Goal: Information Seeking & Learning: Check status

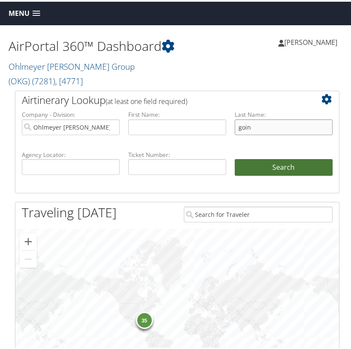
type input "goin"
click at [276, 174] on button "Search" at bounding box center [284, 165] width 98 height 17
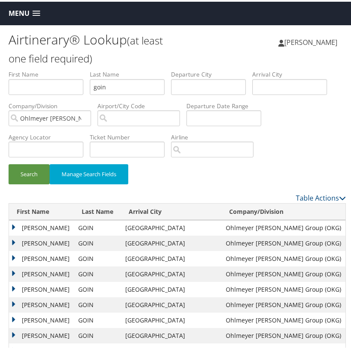
click at [15, 224] on td "CAREY ROLAND" at bounding box center [41, 225] width 65 height 15
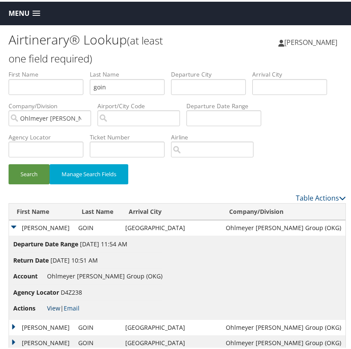
click at [56, 305] on link "View" at bounding box center [53, 306] width 13 height 8
drag, startPoint x: 107, startPoint y: 85, endPoint x: 50, endPoint y: 84, distance: 56.4
click at [37, 170] on button "Search" at bounding box center [29, 172] width 41 height 20
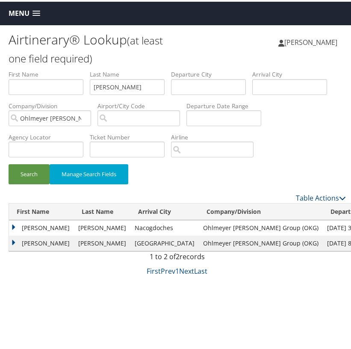
click at [12, 223] on td "Paul" at bounding box center [41, 225] width 65 height 15
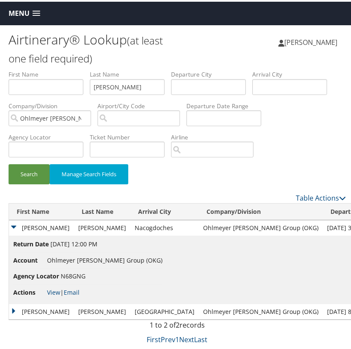
click at [12, 223] on td "Paul" at bounding box center [41, 225] width 65 height 15
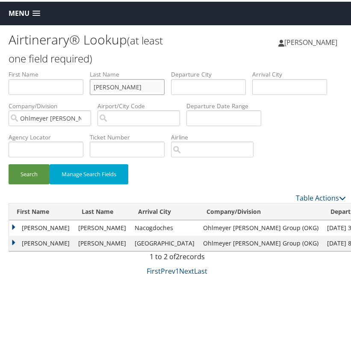
click at [103, 87] on input "nolan" at bounding box center [127, 85] width 75 height 16
click at [104, 87] on input "nolan" at bounding box center [127, 85] width 75 height 16
paste input "Hentschel"
click at [32, 169] on button "Search" at bounding box center [29, 172] width 41 height 20
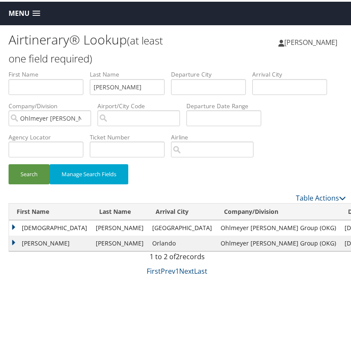
click at [18, 226] on td "KRISTEN" at bounding box center [50, 225] width 82 height 15
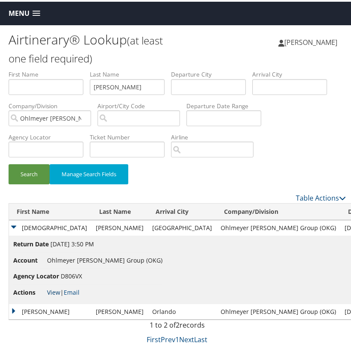
click at [53, 291] on link "View" at bounding box center [53, 290] width 13 height 8
click at [105, 84] on input "Hentschel" at bounding box center [127, 85] width 75 height 16
paste input "Smith"
type input "Smith"
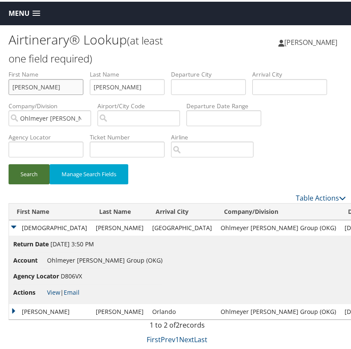
type input "JAVON"
click at [30, 168] on button "Search" at bounding box center [29, 172] width 41 height 20
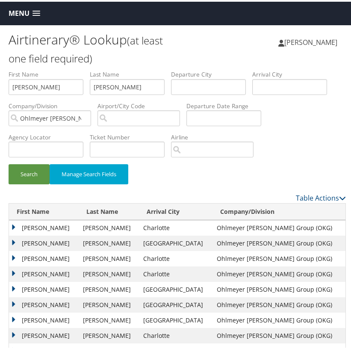
click at [16, 238] on td "JAVON" at bounding box center [44, 241] width 70 height 15
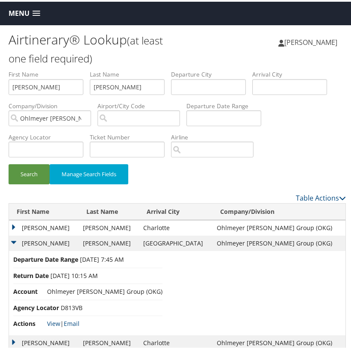
click at [14, 227] on td "JAVON" at bounding box center [44, 225] width 70 height 15
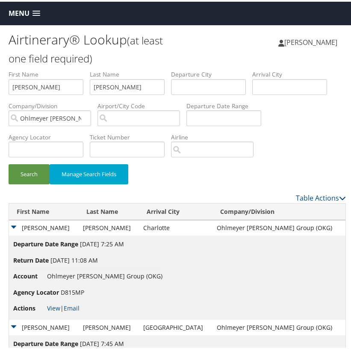
click at [14, 227] on td "JAVON" at bounding box center [44, 225] width 70 height 15
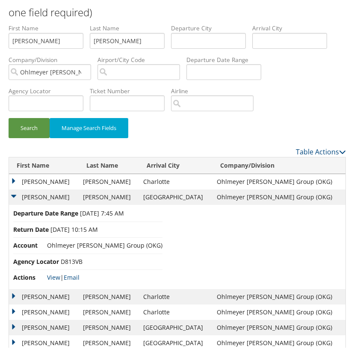
scroll to position [47, 0]
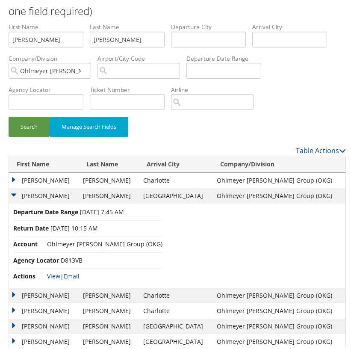
click at [53, 274] on link "View" at bounding box center [53, 274] width 13 height 8
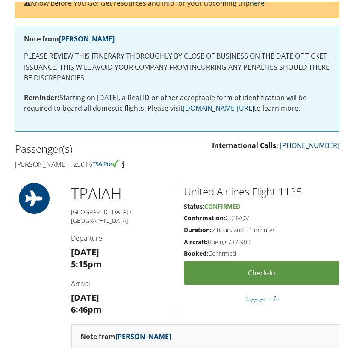
scroll to position [152, 0]
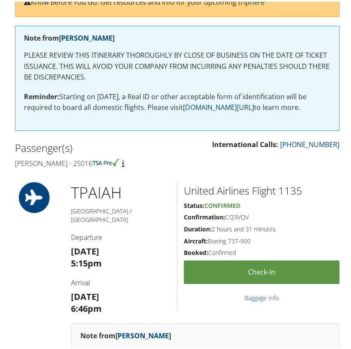
click at [93, 256] on div "TPA IAH [GEOGRAPHIC_DATA] / [GEOGRAPHIC_DATA] Departure [DATE] 5:15pm Arrival […" at bounding box center [121, 250] width 112 height 141
drag, startPoint x: 69, startPoint y: 248, endPoint x: 61, endPoint y: 248, distance: 8.1
click at [60, 248] on div "TPA IAH [GEOGRAPHIC_DATA] / [GEOGRAPHIC_DATA] Departure [DATE] 5:15pm Arrival […" at bounding box center [177, 297] width 337 height 235
copy strong "5:15pm"
click at [60, 297] on div "TPA IAH Tampa / Houston Departure Tue 02 Sep 5:15pm Arrival Tue 02 Sep 6:46pm U…" at bounding box center [177, 297] width 337 height 235
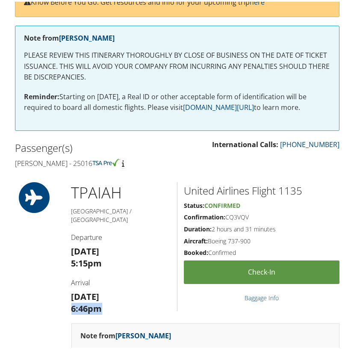
copy strong "6:46pm"
click at [292, 188] on h2 "United Airlines Flight 1135" at bounding box center [262, 189] width 156 height 15
copy h2 "1135"
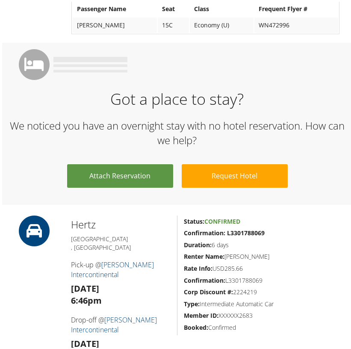
scroll to position [525, 0]
drag, startPoint x: 238, startPoint y: 218, endPoint x: 226, endPoint y: 220, distance: 12.0
click at [226, 227] on h5 "Confirmation: L3301788069" at bounding box center [262, 231] width 156 height 9
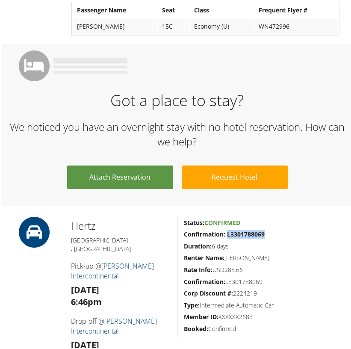
scroll to position [526, 0]
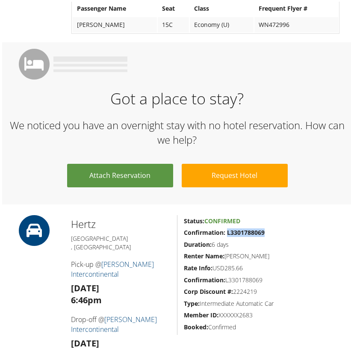
copy strong "L3301788069"
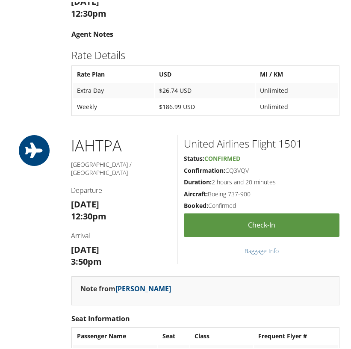
scroll to position [872, 0]
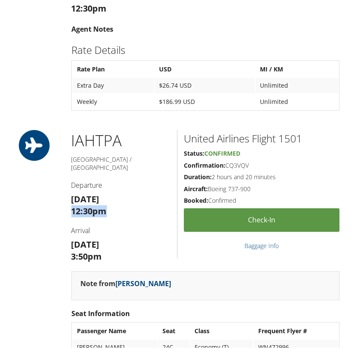
drag, startPoint x: 106, startPoint y: 176, endPoint x: 67, endPoint y: 178, distance: 38.5
click at [67, 178] on div "IAH TPA Houston / Tampa Departure Mon 08 Sep 12:30pm Arrival Mon 08 Sep 3:50pm" at bounding box center [121, 198] width 112 height 141
copy strong "12:30pm"
drag, startPoint x: 100, startPoint y: 224, endPoint x: 63, endPoint y: 224, distance: 36.7
click at [63, 224] on div "IAH TPA Houston / Tampa Departure Mon 08 Sep 12:30pm Arrival Mon 08 Sep 3:50pm …" at bounding box center [177, 245] width 337 height 235
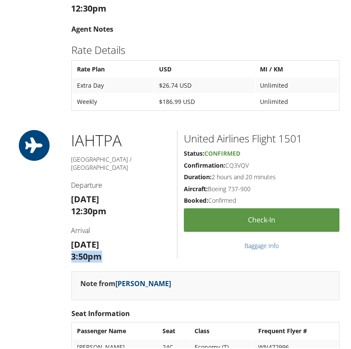
copy strong "3:50pm"
click at [290, 129] on h2 "United Airlines Flight 1501" at bounding box center [262, 136] width 156 height 15
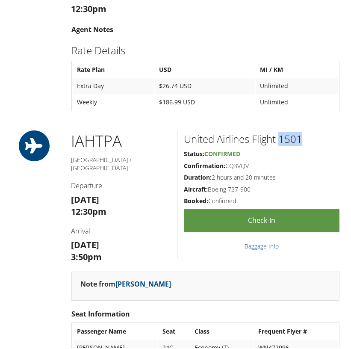
scroll to position [872, 0]
copy h2 "1501"
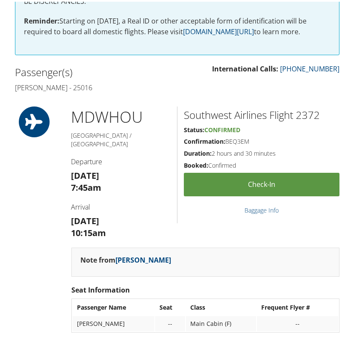
scroll to position [236, 0]
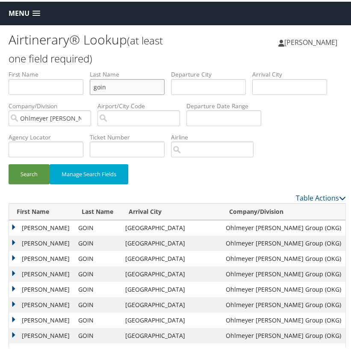
drag, startPoint x: 114, startPoint y: 85, endPoint x: 67, endPoint y: 84, distance: 47.0
click at [67, 68] on ul "First Name Last Name goin Departure City Arrival City Company/Division Ohlmeyer…" at bounding box center [177, 68] width 337 height 0
type input "smith"
type input "javon"
click at [38, 170] on button "Search" at bounding box center [29, 172] width 41 height 20
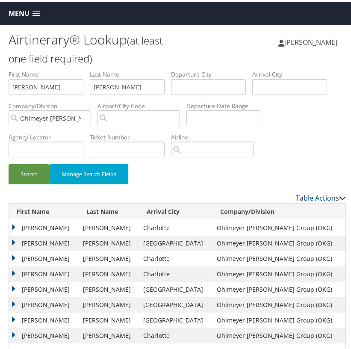
click at [14, 225] on td "JAVON" at bounding box center [44, 225] width 70 height 15
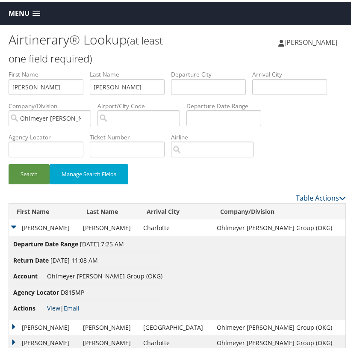
click at [50, 303] on link "View" at bounding box center [53, 306] width 13 height 8
click at [15, 225] on td "JAVON" at bounding box center [44, 225] width 70 height 15
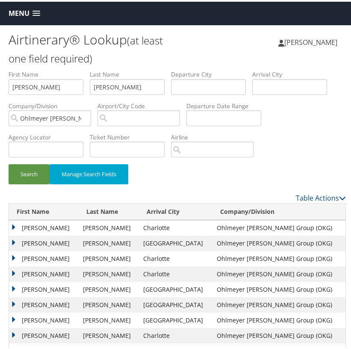
click at [12, 240] on td "JAVON" at bounding box center [44, 241] width 70 height 15
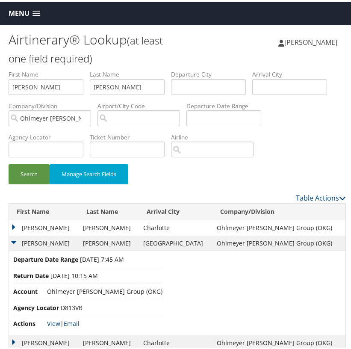
click at [53, 320] on link "View" at bounding box center [53, 321] width 13 height 8
click at [132, 87] on input "smith" at bounding box center [127, 85] width 75 height 16
drag, startPoint x: 80, startPoint y: 84, endPoint x: 65, endPoint y: 84, distance: 15.0
click at [65, 68] on ul "First Name javon Last Name smith Departure City Arrival City Company/Division O…" at bounding box center [177, 68] width 337 height 0
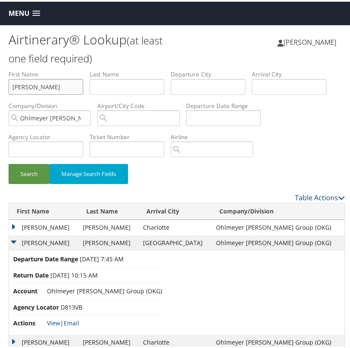
drag, startPoint x: 40, startPoint y: 88, endPoint x: -37, endPoint y: 85, distance: 76.5
click at [0, 85] on html "Menu Dashboards ► AirPortal 360™ (Manager) My Travel Dashboard Trips ► Airtiner…" at bounding box center [177, 174] width 354 height 348
click at [135, 86] on input "text" at bounding box center [127, 85] width 75 height 16
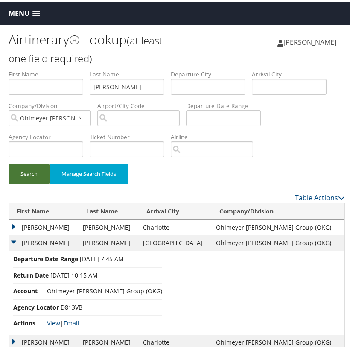
click at [29, 170] on button "Search" at bounding box center [29, 172] width 41 height 20
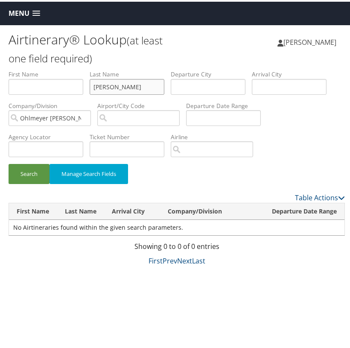
click at [107, 87] on input "OLSON" at bounding box center [127, 85] width 75 height 16
type input "WALKER"
click at [32, 168] on button "Search" at bounding box center [29, 172] width 41 height 20
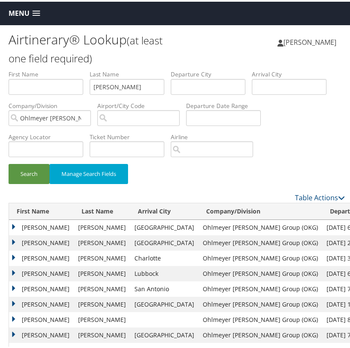
click at [16, 224] on td "JOHN SCOTT" at bounding box center [41, 225] width 65 height 15
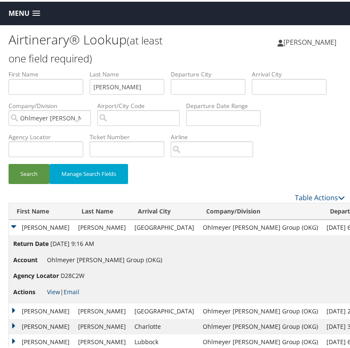
click at [16, 224] on td "JOHN SCOTT" at bounding box center [41, 225] width 65 height 15
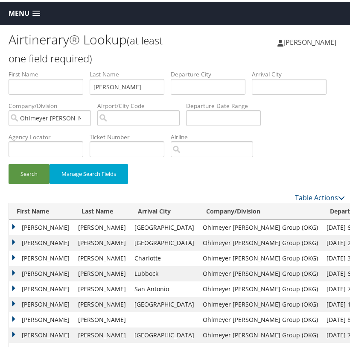
click at [16, 237] on td "John" at bounding box center [41, 241] width 65 height 15
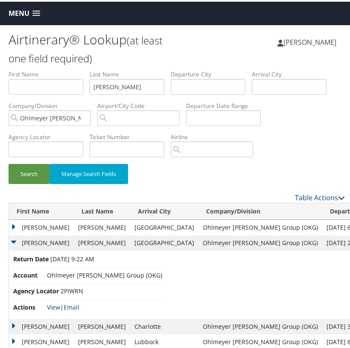
click at [16, 237] on td "John" at bounding box center [41, 241] width 65 height 15
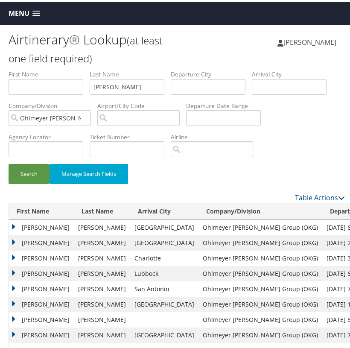
click at [15, 252] on td "John" at bounding box center [41, 256] width 65 height 15
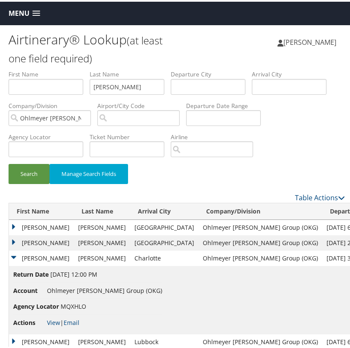
click at [15, 252] on td "John" at bounding box center [41, 256] width 65 height 15
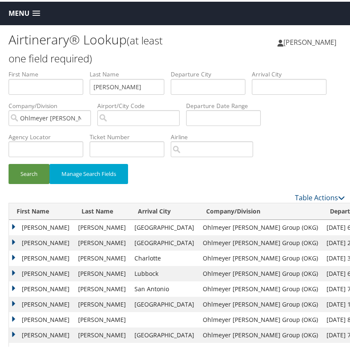
click at [15, 240] on td "John" at bounding box center [41, 241] width 65 height 15
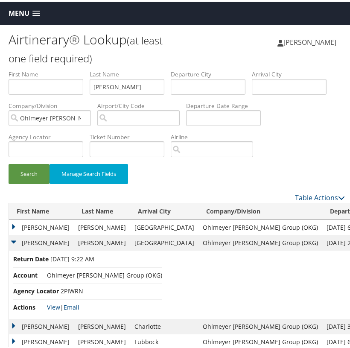
click at [15, 240] on td "John" at bounding box center [41, 241] width 65 height 15
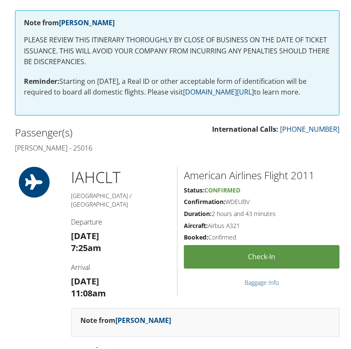
scroll to position [168, 0]
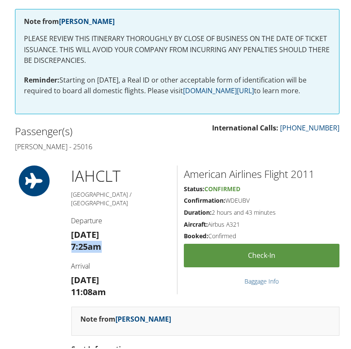
drag, startPoint x: 91, startPoint y: 234, endPoint x: 67, endPoint y: 235, distance: 24.0
click at [67, 235] on div "IAH CLT [GEOGRAPHIC_DATA] / [PERSON_NAME] [DATE] 7:25am Arrival [DATE] 11:08am" at bounding box center [121, 234] width 112 height 141
copy strong "7:25am"
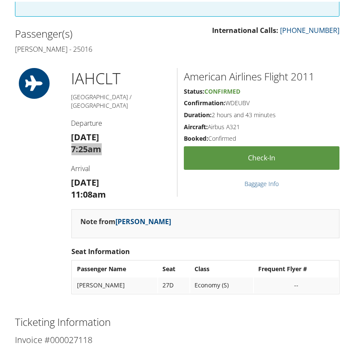
scroll to position [255, 0]
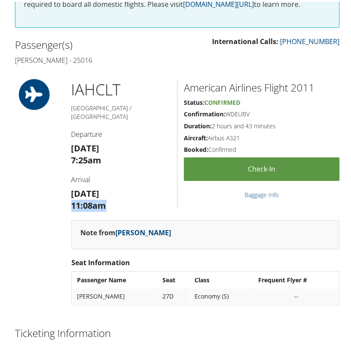
drag, startPoint x: 106, startPoint y: 193, endPoint x: 46, endPoint y: 194, distance: 60.3
click at [46, 194] on div "IAH CLT [GEOGRAPHIC_DATA] / [PERSON_NAME] [DATE] 7:25am Arrival [DATE] 11:08am …" at bounding box center [177, 194] width 337 height 235
copy strong "11:08am"
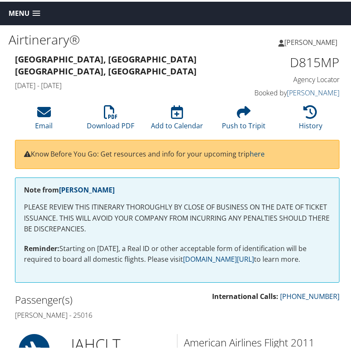
scroll to position [0, 0]
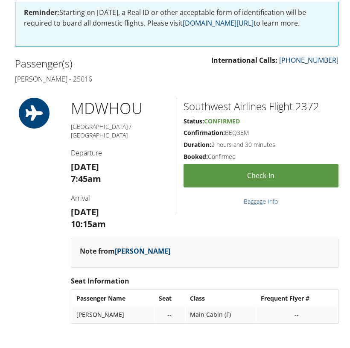
scroll to position [240, 0]
